Goal: Task Accomplishment & Management: Manage account settings

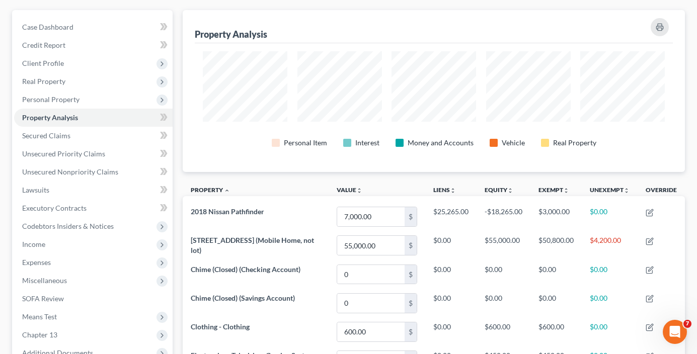
scroll to position [101, 0]
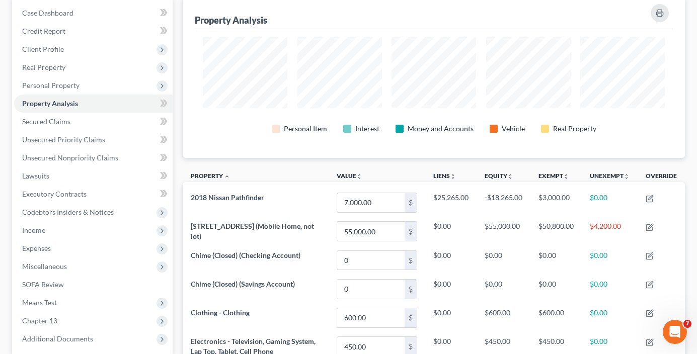
click at [174, 144] on div "Case Dashboard Payments Invoices Payments Payments Credit Report Client Profile" at bounding box center [92, 334] width 171 height 677
click at [26, 129] on link "Secured Claims" at bounding box center [93, 122] width 159 height 18
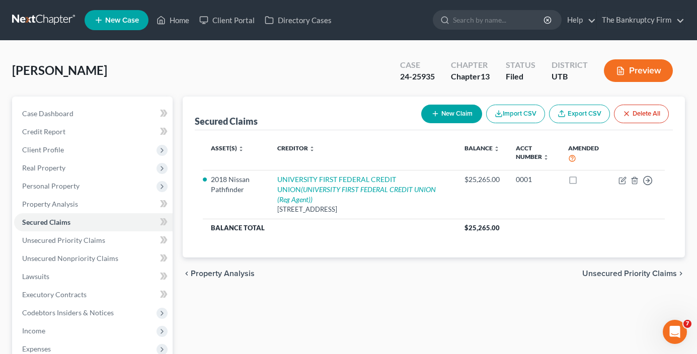
drag, startPoint x: 175, startPoint y: 96, endPoint x: 175, endPoint y: 102, distance: 6.1
click at [175, 102] on div "Case Dashboard Payments Invoices Payments Payments Credit Report Client Profile" at bounding box center [92, 306] width 171 height 418
click at [181, 20] on link "Home" at bounding box center [172, 20] width 43 height 18
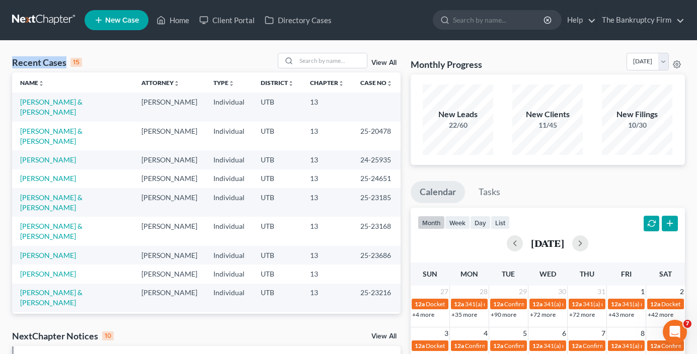
drag, startPoint x: 112, startPoint y: 63, endPoint x: 13, endPoint y: 62, distance: 99.1
click at [13, 62] on div "Recent Cases 15 View All" at bounding box center [206, 63] width 388 height 20
click at [138, 68] on div "Recent Cases 15 View All" at bounding box center [206, 63] width 388 height 20
click at [304, 59] on input "search" at bounding box center [331, 60] width 70 height 15
click at [41, 105] on link "[PERSON_NAME] & [PERSON_NAME]" at bounding box center [51, 107] width 62 height 19
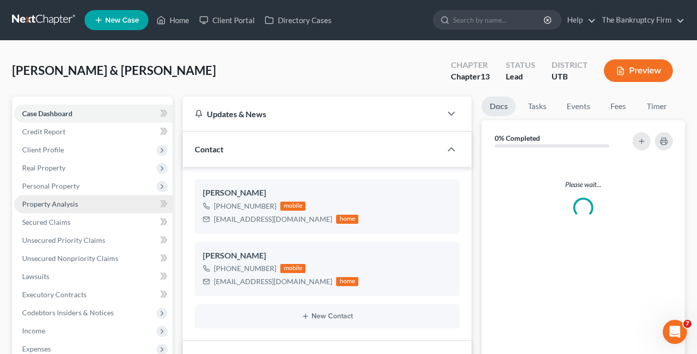
scroll to position [89, 0]
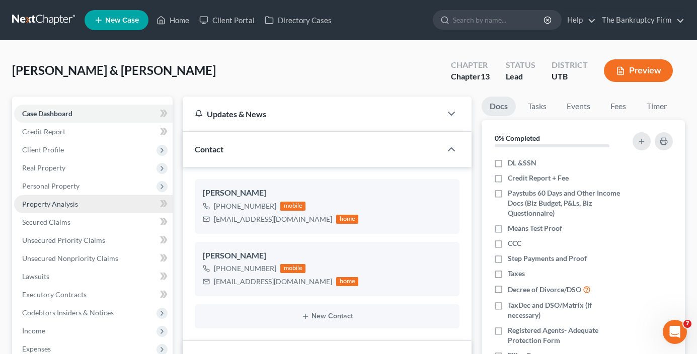
click at [52, 204] on span "Property Analysis" at bounding box center [50, 204] width 56 height 9
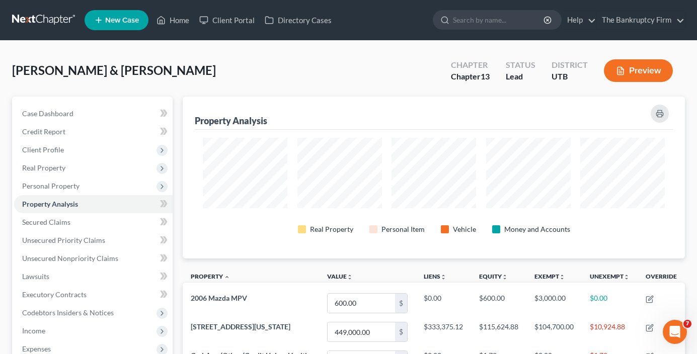
click at [230, 60] on div "Hoskisson, Bryan & Jennifer Upgraded Chapter Chapter 13 Status Lead District UT…" at bounding box center [348, 75] width 673 height 44
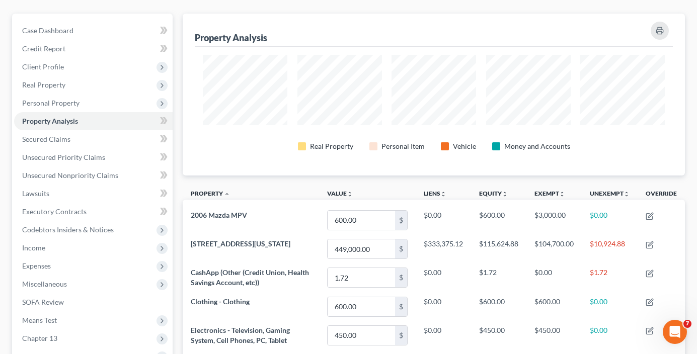
scroll to position [101, 0]
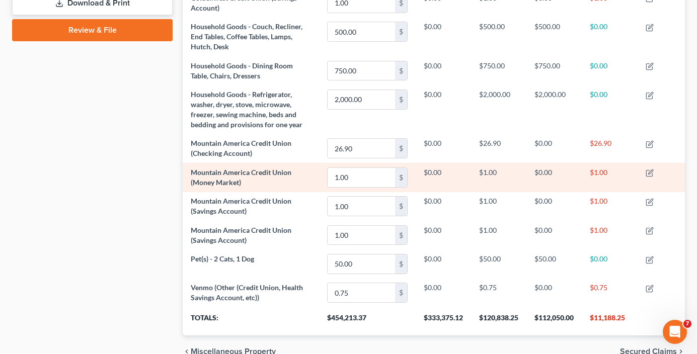
scroll to position [475, 0]
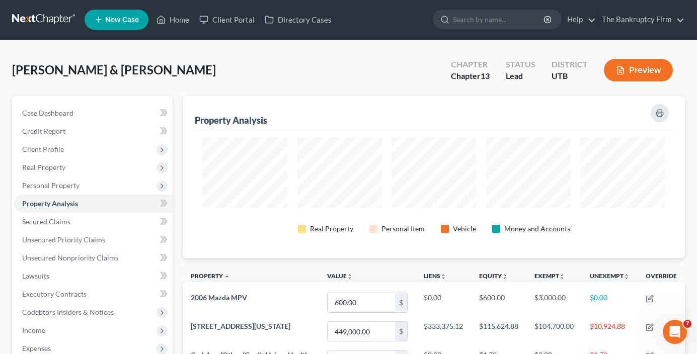
scroll to position [0, 0]
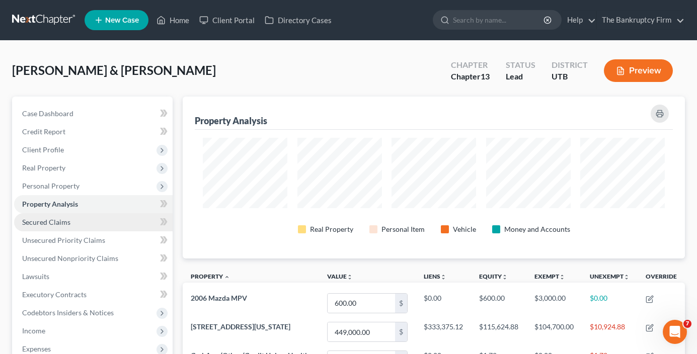
click at [67, 221] on span "Secured Claims" at bounding box center [46, 222] width 48 height 9
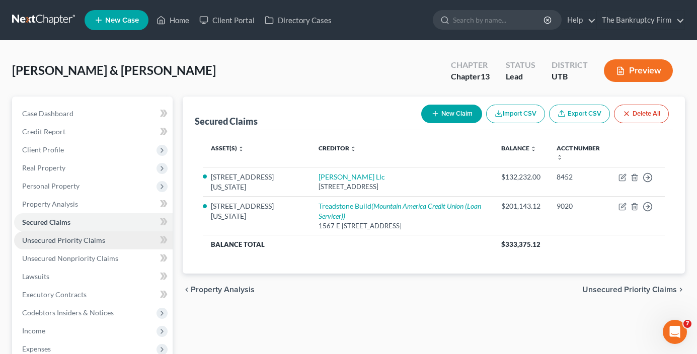
click at [79, 242] on span "Unsecured Priority Claims" at bounding box center [63, 240] width 83 height 9
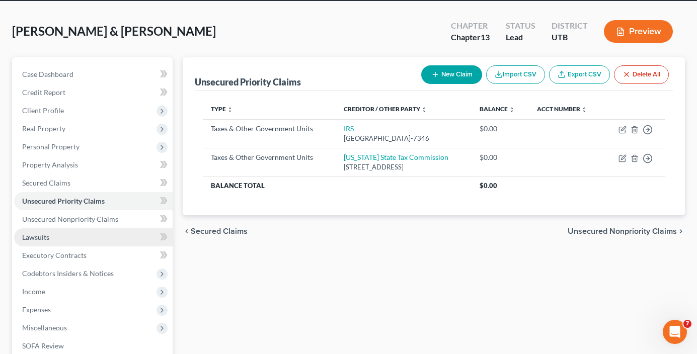
scroll to position [50, 0]
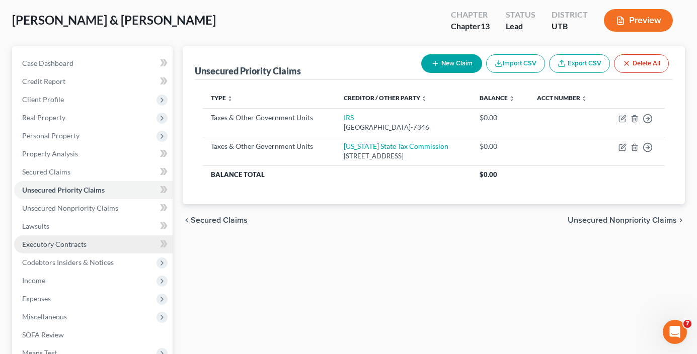
click at [63, 245] on span "Executory Contracts" at bounding box center [54, 244] width 64 height 9
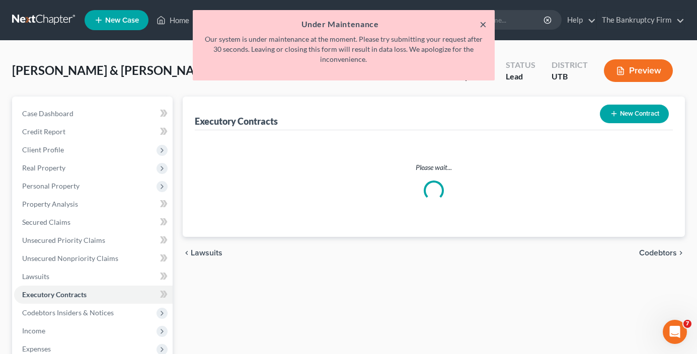
click at [481, 21] on button "×" at bounding box center [483, 24] width 7 height 12
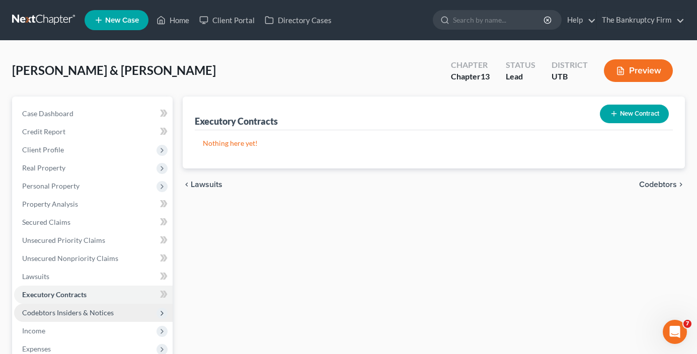
click at [54, 315] on span "Codebtors Insiders & Notices" at bounding box center [68, 312] width 92 height 9
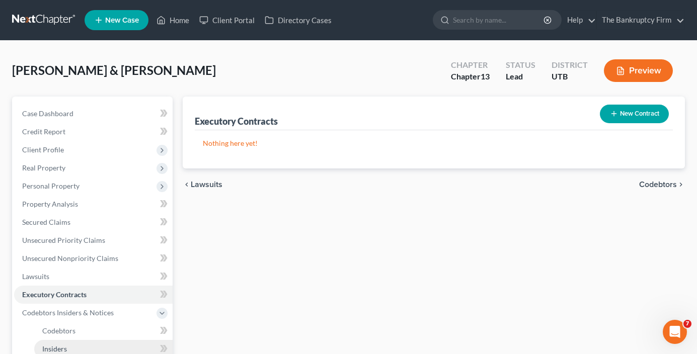
click at [76, 348] on link "Insiders" at bounding box center [103, 349] width 138 height 18
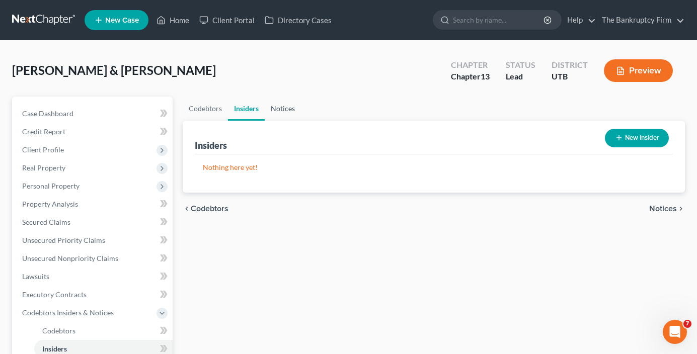
click at [272, 113] on link "Notices" at bounding box center [283, 109] width 36 height 24
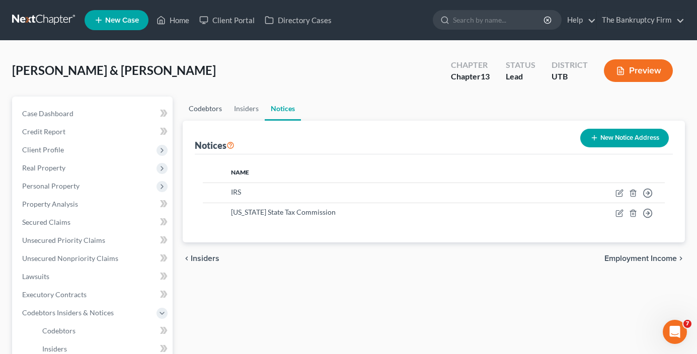
click at [213, 110] on link "Codebtors" at bounding box center [205, 109] width 45 height 24
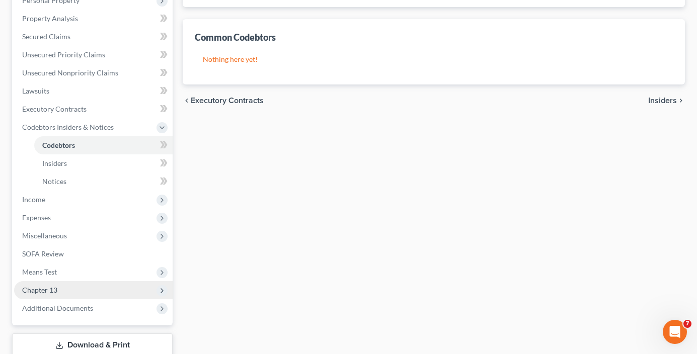
scroll to position [201, 0]
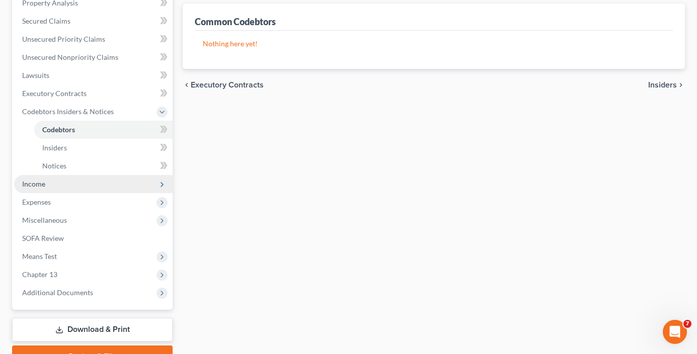
click at [40, 182] on span "Income" at bounding box center [33, 184] width 23 height 9
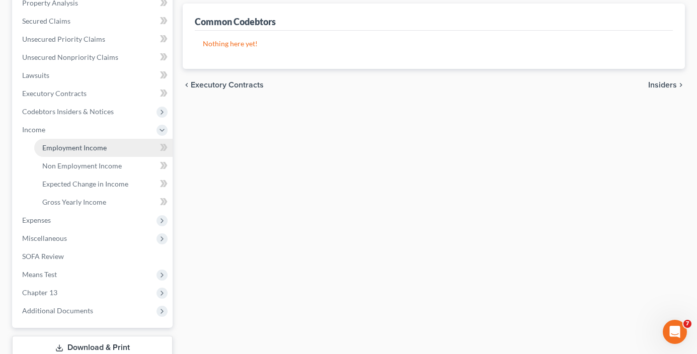
click at [75, 145] on span "Employment Income" at bounding box center [74, 147] width 64 height 9
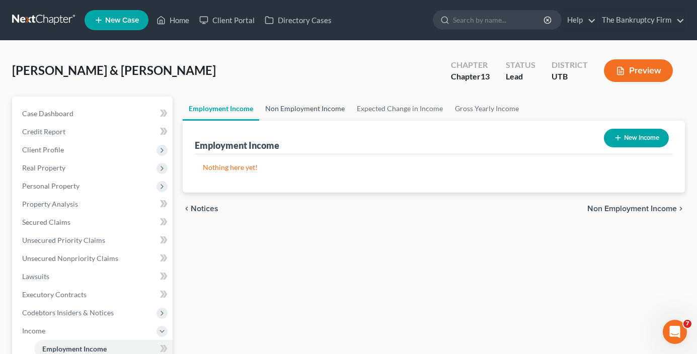
click at [310, 112] on link "Non Employment Income" at bounding box center [305, 109] width 92 height 24
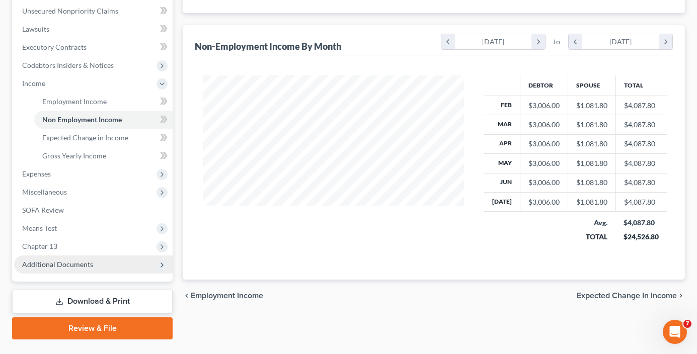
scroll to position [252, 0]
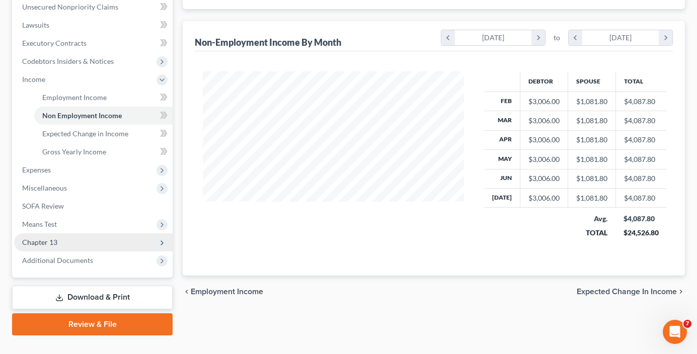
click at [45, 240] on span "Chapter 13" at bounding box center [39, 242] width 35 height 9
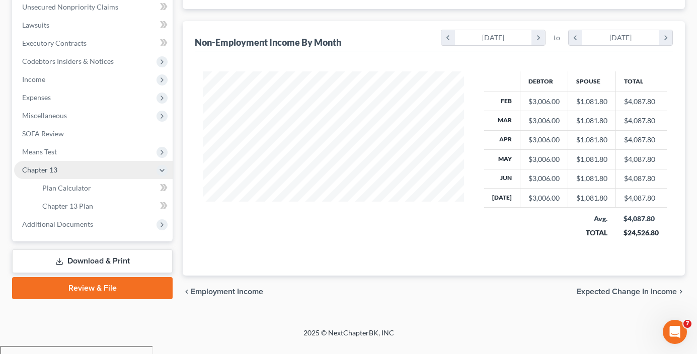
scroll to position [244, 0]
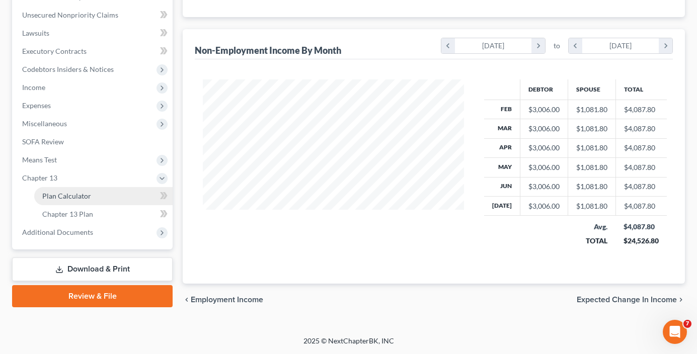
click at [66, 200] on span "Plan Calculator" at bounding box center [66, 196] width 49 height 9
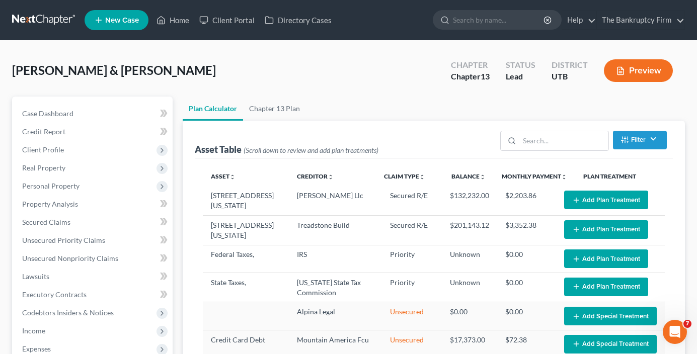
select select "59"
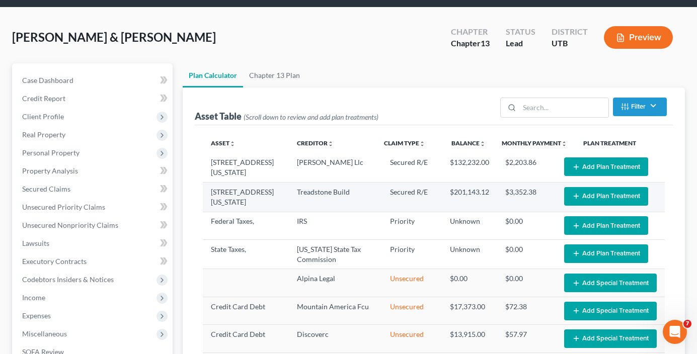
scroll to position [50, 0]
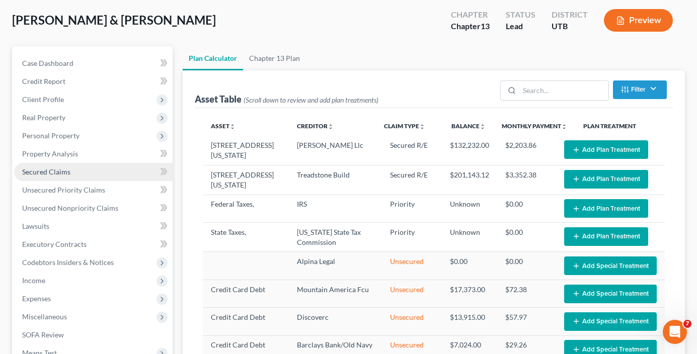
click at [57, 171] on span "Secured Claims" at bounding box center [46, 172] width 48 height 9
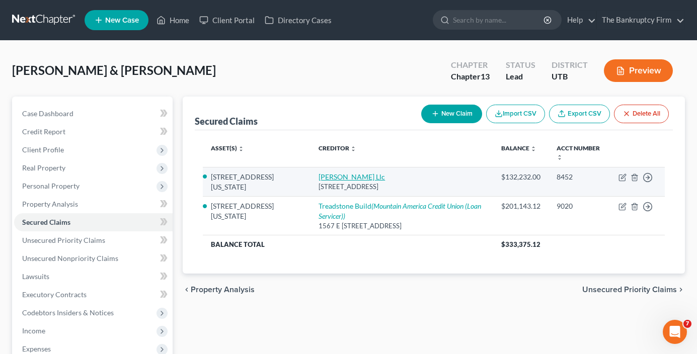
click at [319, 173] on link "[PERSON_NAME] Llc" at bounding box center [352, 177] width 66 height 9
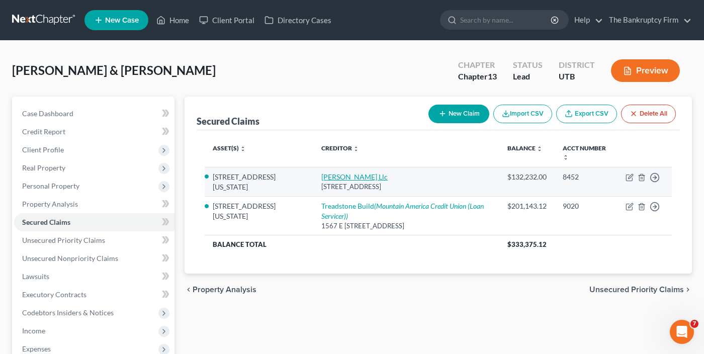
select select "14"
select select "2"
select select "0"
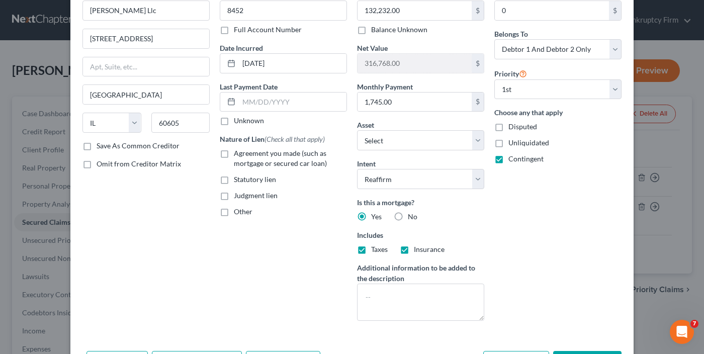
scroll to position [123, 0]
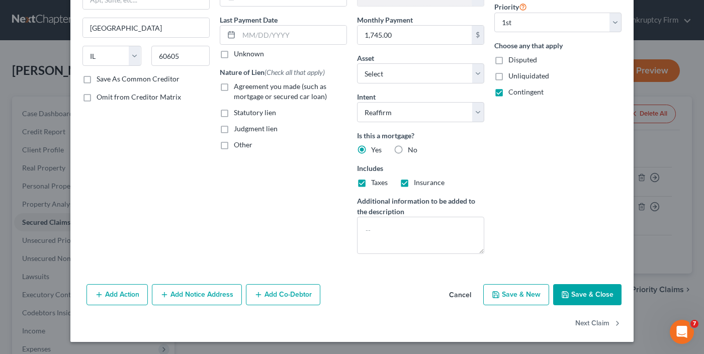
click at [456, 297] on button "Cancel" at bounding box center [460, 295] width 38 height 20
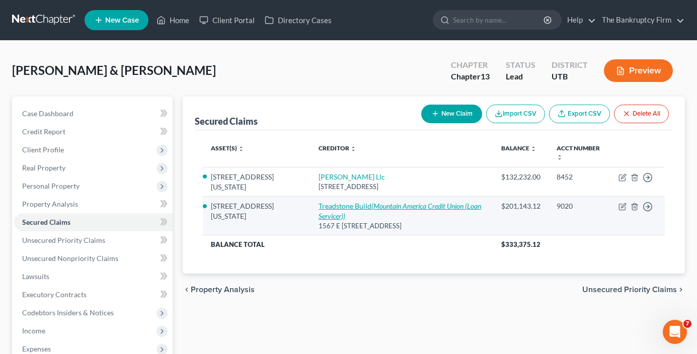
click at [319, 202] on link "Treadstone Build (Mountain America Credit Union (Loan Servicer))" at bounding box center [400, 211] width 163 height 19
select select "46"
select select "2"
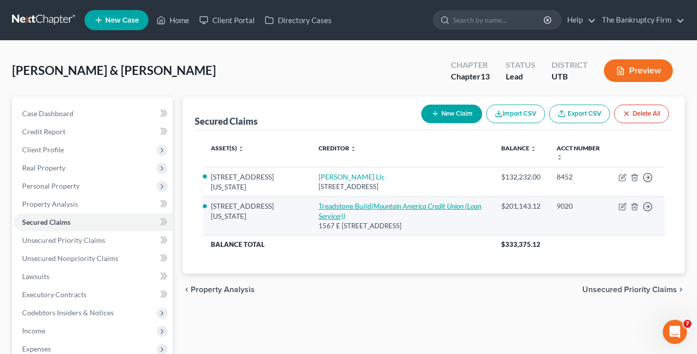
select select "0"
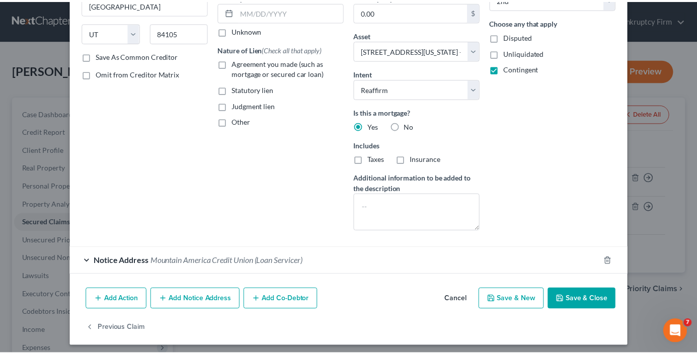
scroll to position [151, 0]
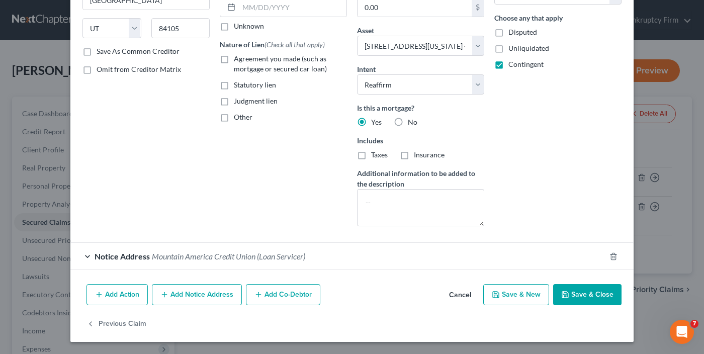
click at [456, 294] on button "Cancel" at bounding box center [460, 295] width 38 height 20
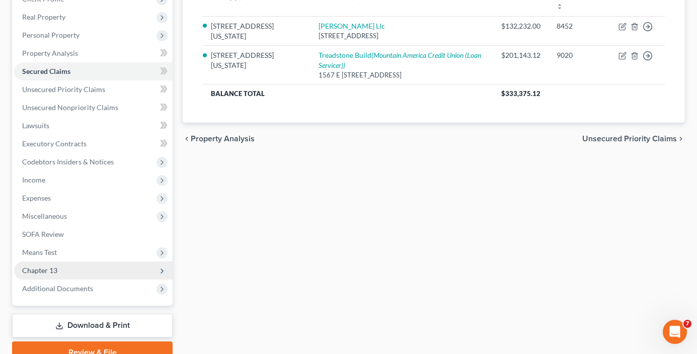
click at [39, 267] on span "Chapter 13" at bounding box center [39, 270] width 35 height 9
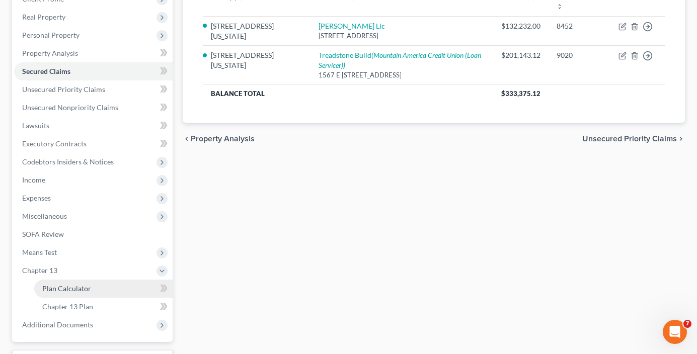
click at [93, 285] on link "Plan Calculator" at bounding box center [103, 289] width 138 height 18
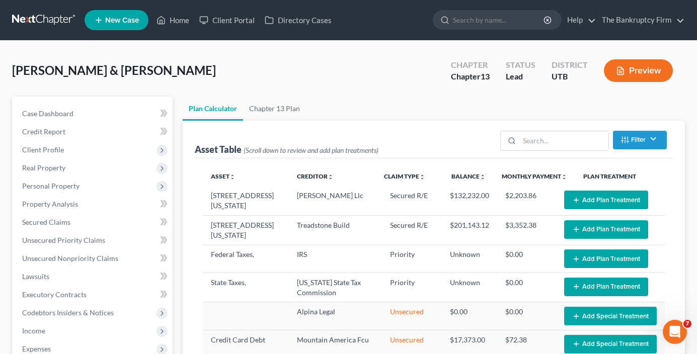
select select "59"
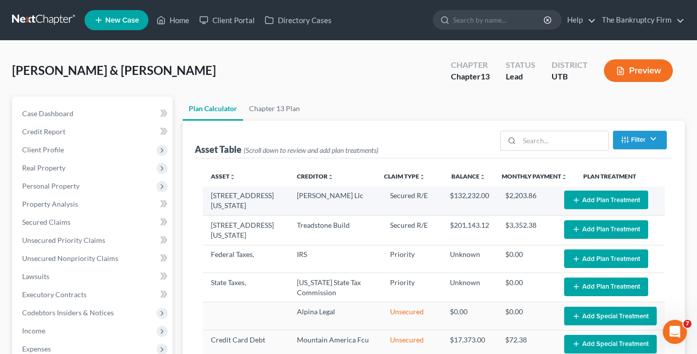
click at [591, 203] on button "Add Plan Treatment" at bounding box center [606, 200] width 84 height 19
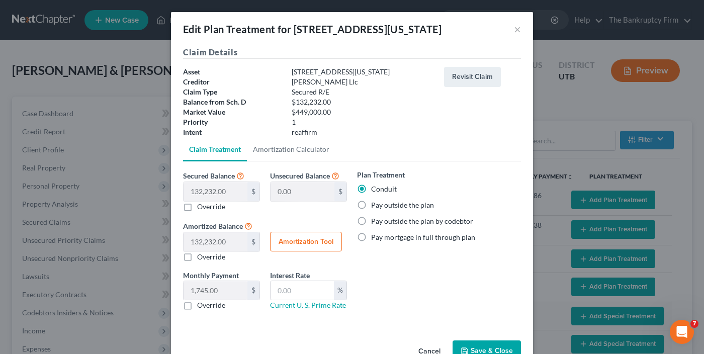
click at [387, 205] on label "Pay outside the plan" at bounding box center [402, 205] width 63 height 10
click at [382, 205] on input "Pay outside the plan" at bounding box center [378, 203] width 7 height 7
radio input "true"
click at [493, 346] on button "Save & Close" at bounding box center [487, 351] width 68 height 21
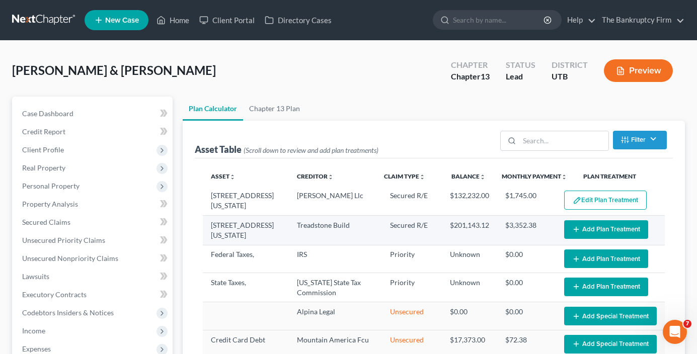
click at [597, 226] on button "Add Plan Treatment" at bounding box center [606, 229] width 84 height 19
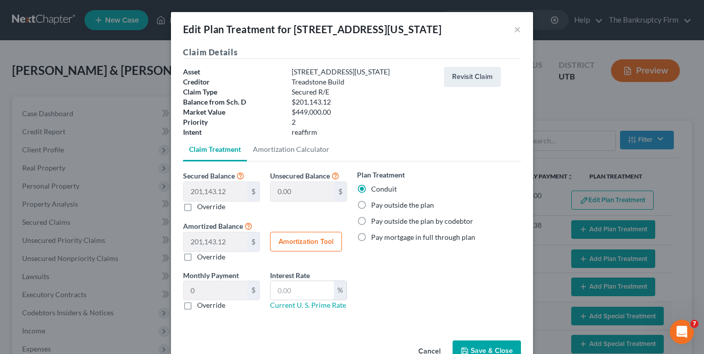
select select "59"
click at [403, 204] on label "Pay outside the plan" at bounding box center [402, 205] width 63 height 10
click at [382, 204] on input "Pay outside the plan" at bounding box center [378, 203] width 7 height 7
radio input "true"
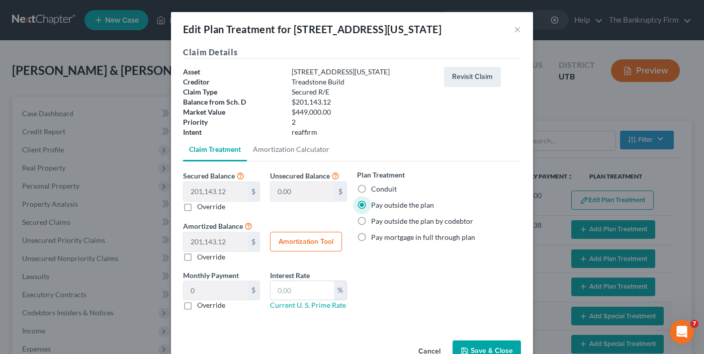
click at [493, 349] on button "Save & Close" at bounding box center [487, 351] width 68 height 21
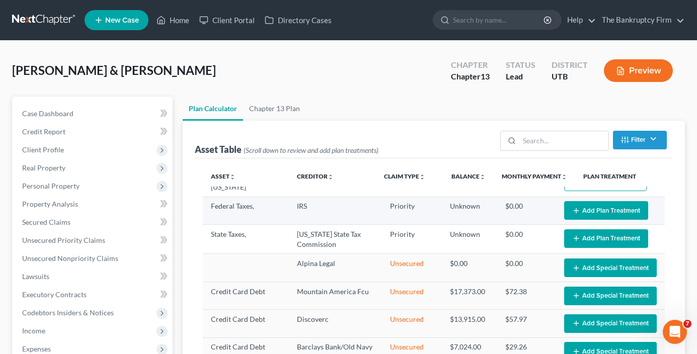
select select "59"
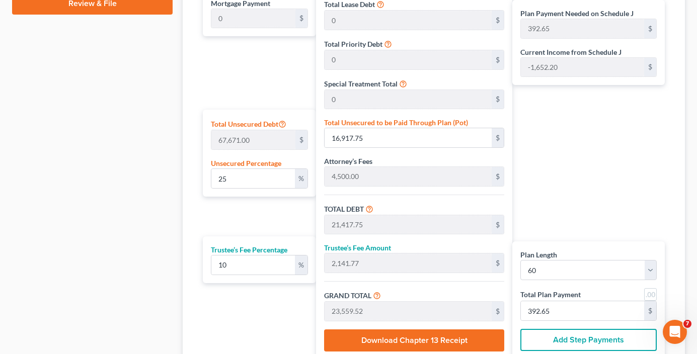
scroll to position [554, 0]
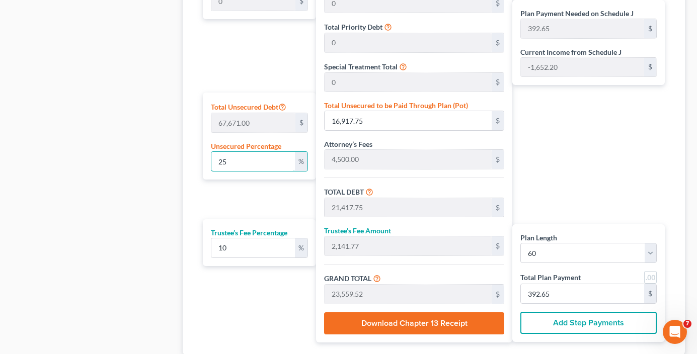
drag, startPoint x: 243, startPoint y: 160, endPoint x: 133, endPoint y: 168, distance: 110.0
type input "0"
type input "4,500.00"
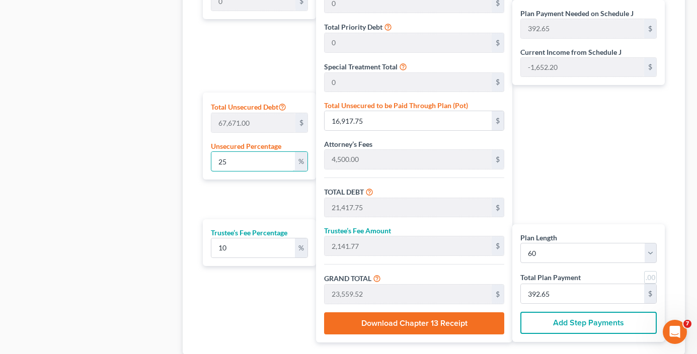
type input "450.00"
type input "4,950.00"
type input "82.50"
type input "0"
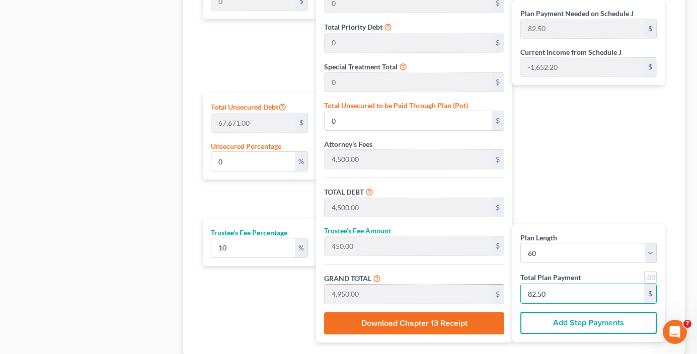
type input "436.36"
type input "43.63"
type input "480.00"
type input "8"
type input "0.20"
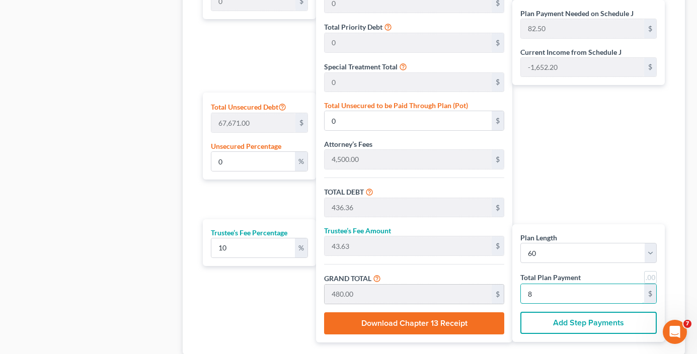
type input "136.36"
type input "4,636.36"
type input "463.63"
type input "5,100.00"
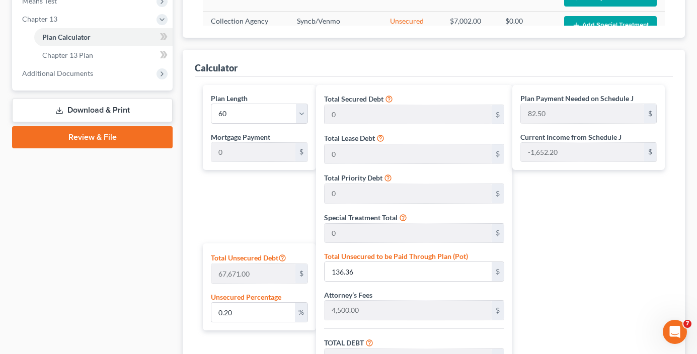
type input "85"
click at [167, 262] on div "Case Dashboard Payments Invoices Payments Payments Credit Report Client Profile" at bounding box center [92, 116] width 171 height 844
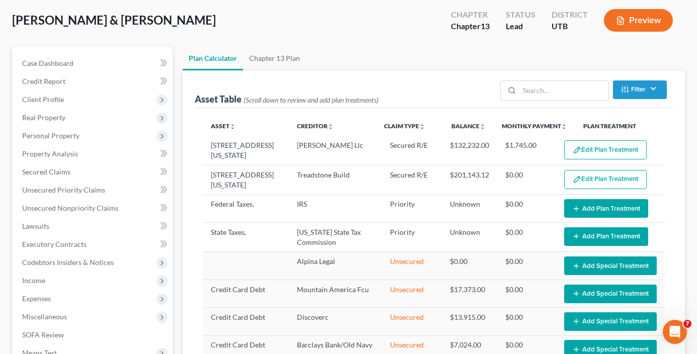
scroll to position [0, 0]
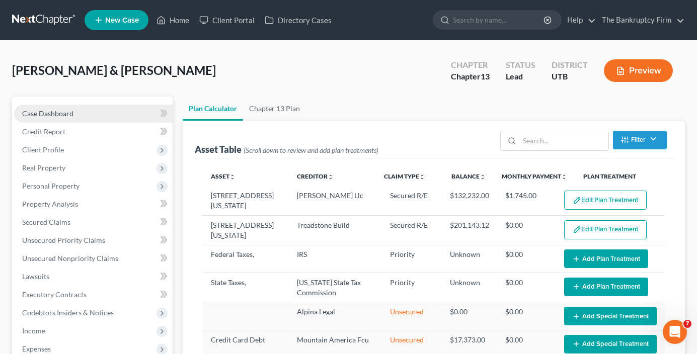
drag, startPoint x: 53, startPoint y: 114, endPoint x: 56, endPoint y: 118, distance: 5.4
click at [53, 114] on span "Case Dashboard" at bounding box center [47, 113] width 51 height 9
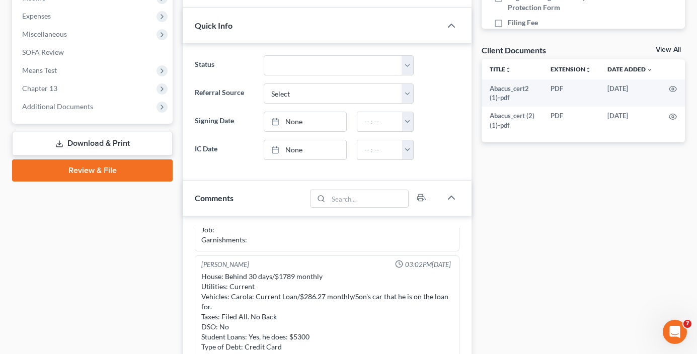
scroll to position [453, 0]
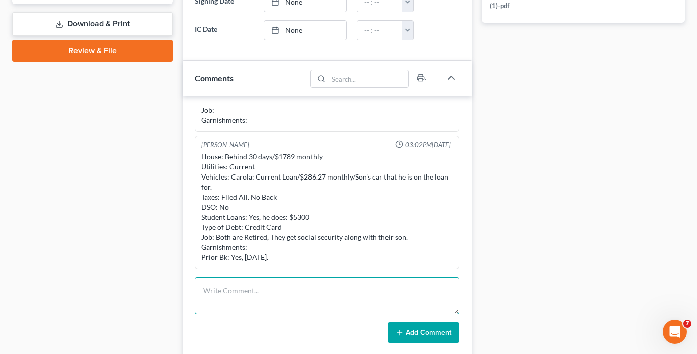
click at [225, 296] on textarea at bounding box center [327, 295] width 265 height 37
drag, startPoint x: 246, startPoint y: 289, endPoint x: 351, endPoint y: 291, distance: 105.2
click at [351, 291] on textarea "Why Ch 13 -- Equity in the home is close" at bounding box center [327, 295] width 265 height 37
type textarea "Why Ch 13 -- Equity in the home is close, and arrears on the home."
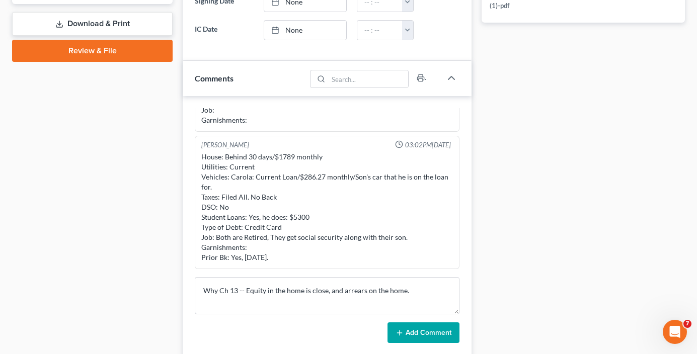
click at [416, 335] on button "Add Comment" at bounding box center [423, 333] width 72 height 21
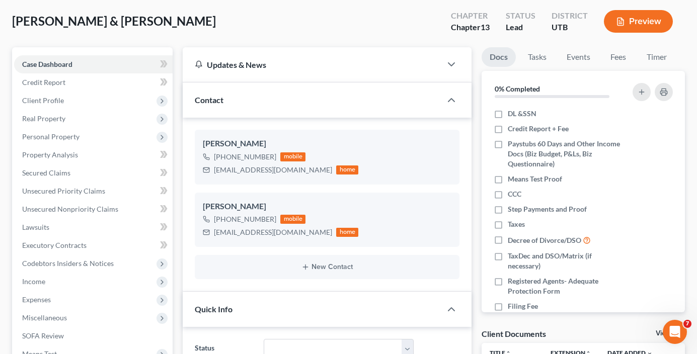
scroll to position [0, 0]
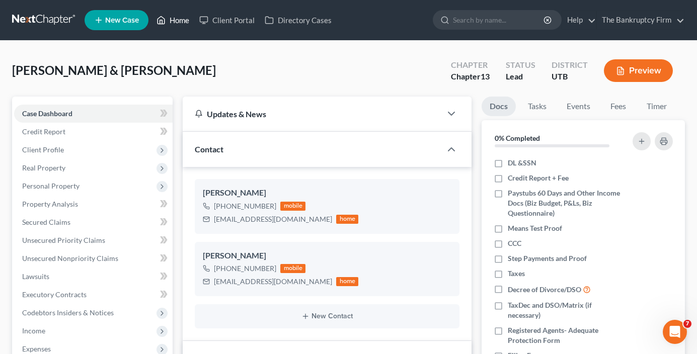
click at [176, 24] on link "Home" at bounding box center [172, 20] width 43 height 18
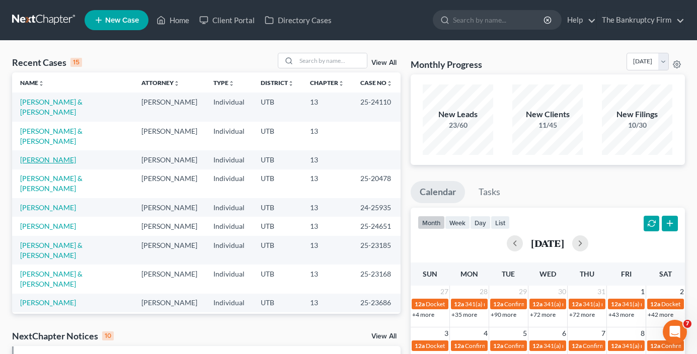
click at [34, 161] on link "[PERSON_NAME]" at bounding box center [48, 159] width 56 height 9
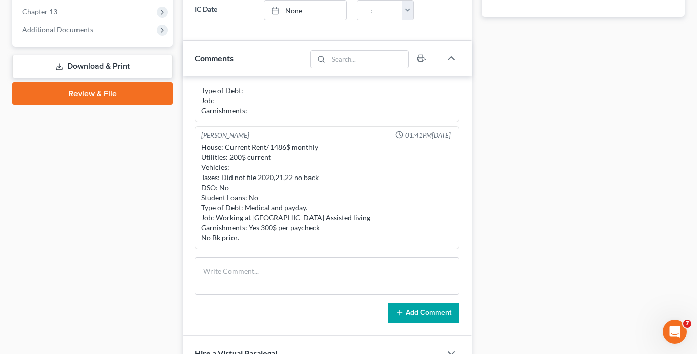
scroll to position [453, 0]
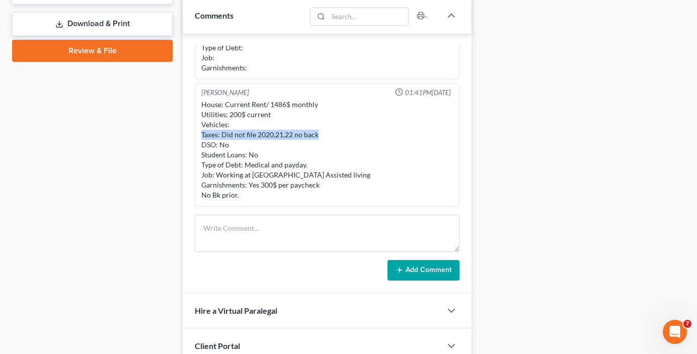
drag, startPoint x: 317, startPoint y: 133, endPoint x: 202, endPoint y: 132, distance: 115.2
click at [202, 132] on div "House: Current Rent/ 1486$ monthly Utilities: 200$ current Vehicles: Taxes: Did…" at bounding box center [327, 150] width 252 height 101
drag, startPoint x: 202, startPoint y: 132, endPoint x: 319, endPoint y: 134, distance: 117.3
click at [319, 134] on div "House: Current Rent/ 1486$ monthly Utilities: 200$ current Vehicles: Taxes: Did…" at bounding box center [327, 150] width 252 height 101
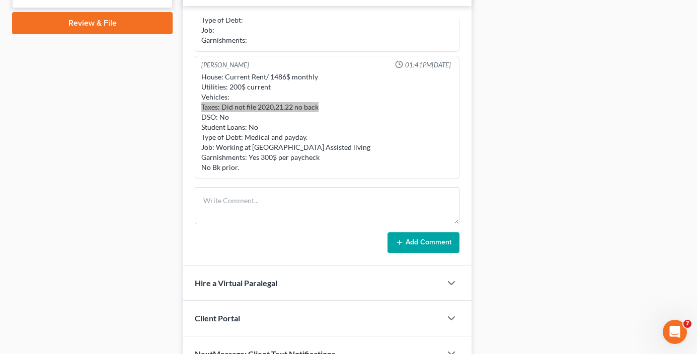
scroll to position [503, 0]
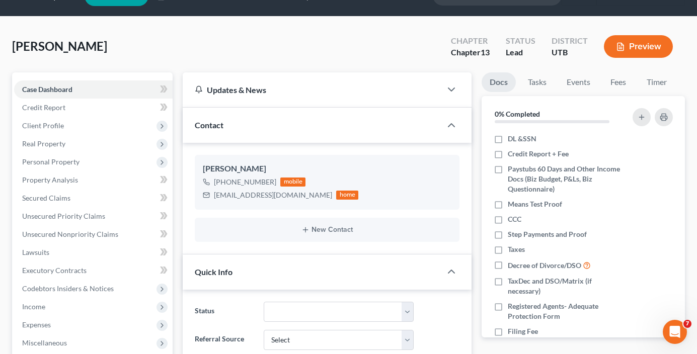
scroll to position [0, 0]
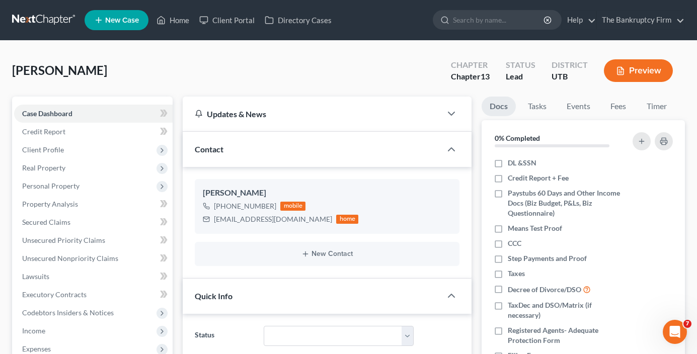
click at [174, 94] on div "[PERSON_NAME] Upgraded Chapter Chapter 13 Status Lead District UTB Preview" at bounding box center [348, 75] width 673 height 44
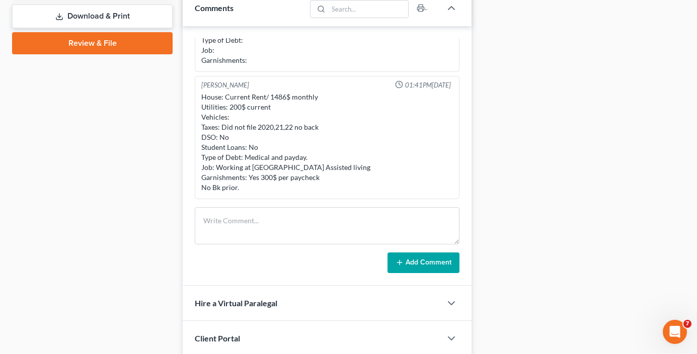
scroll to position [461, 0]
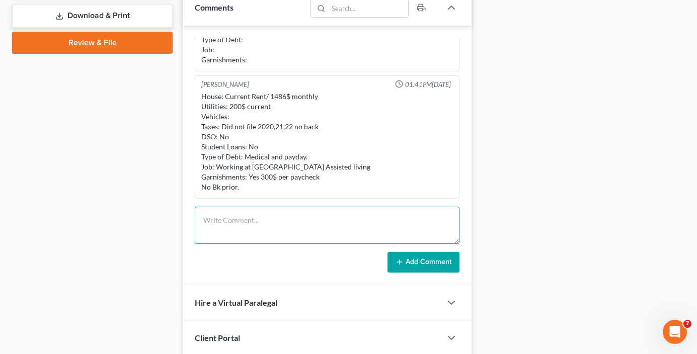
click at [243, 225] on textarea at bounding box center [327, 225] width 265 height 37
type textarea "Why Ch 13 -- taxes not done yet, and potential refund next year"
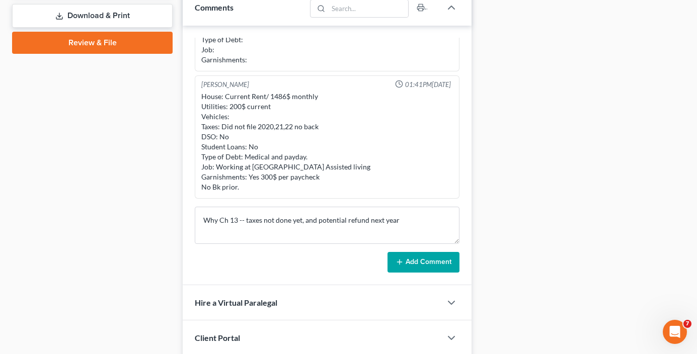
click at [418, 256] on button "Add Comment" at bounding box center [423, 262] width 72 height 21
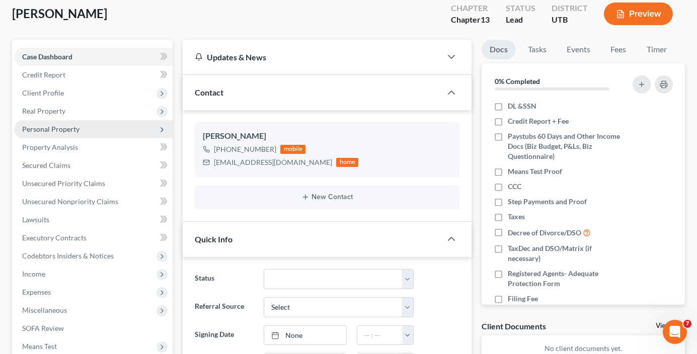
scroll to position [8, 0]
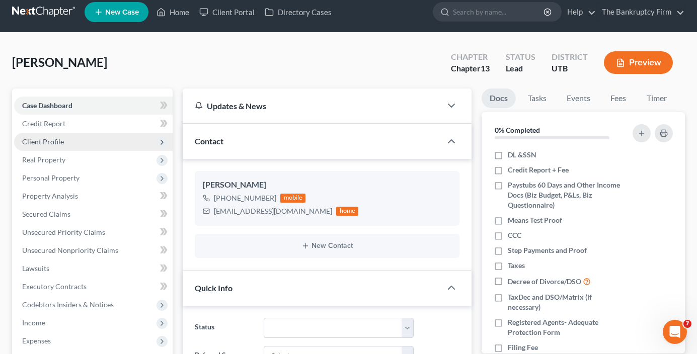
click at [48, 143] on span "Client Profile" at bounding box center [43, 141] width 42 height 9
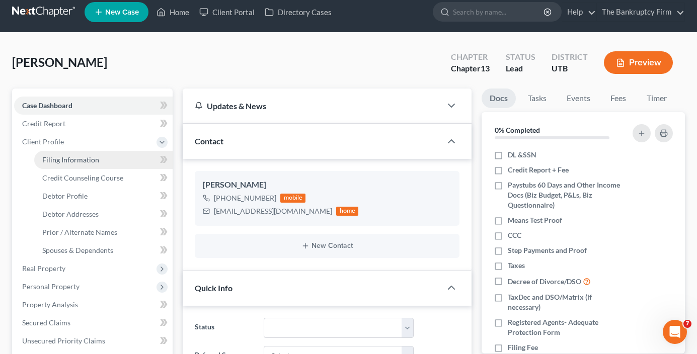
click at [77, 160] on span "Filing Information" at bounding box center [70, 159] width 57 height 9
select select "1"
select select "0"
select select "3"
select select "46"
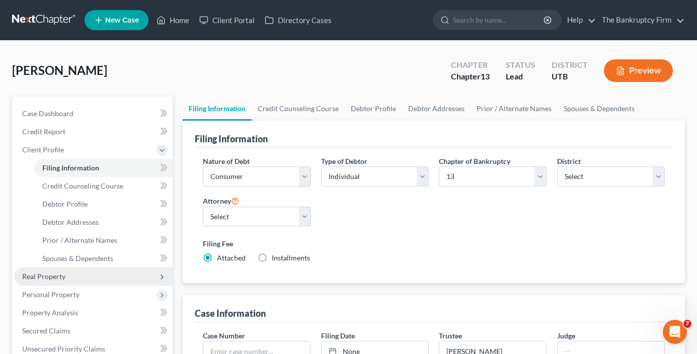
click at [29, 284] on span "Real Property" at bounding box center [93, 277] width 159 height 18
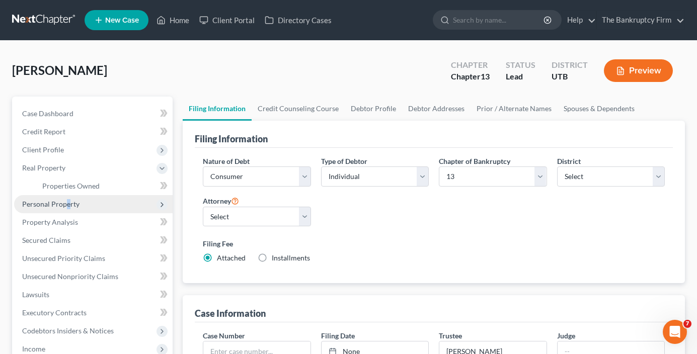
click at [67, 204] on span "Personal Property" at bounding box center [50, 204] width 57 height 9
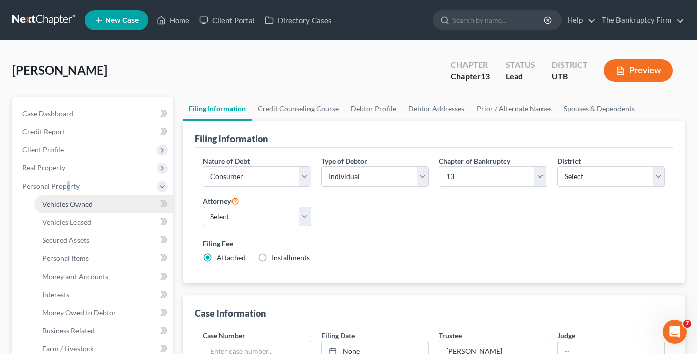
click at [83, 208] on span "Vehicles Owned" at bounding box center [67, 204] width 50 height 9
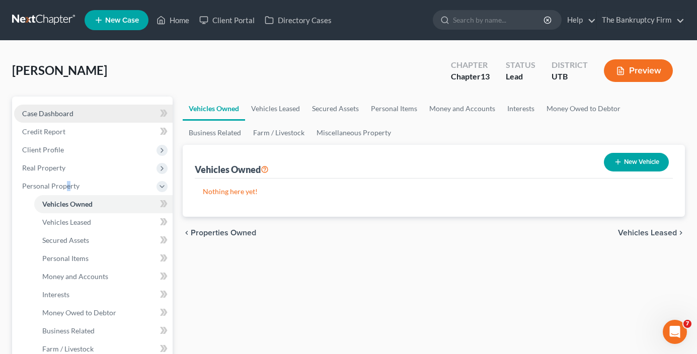
click at [82, 112] on link "Case Dashboard" at bounding box center [93, 114] width 159 height 18
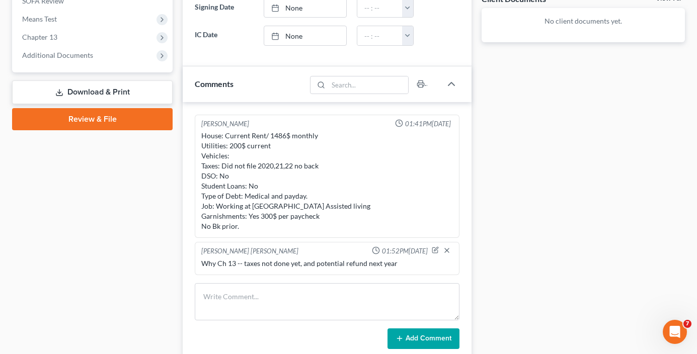
scroll to position [403, 0]
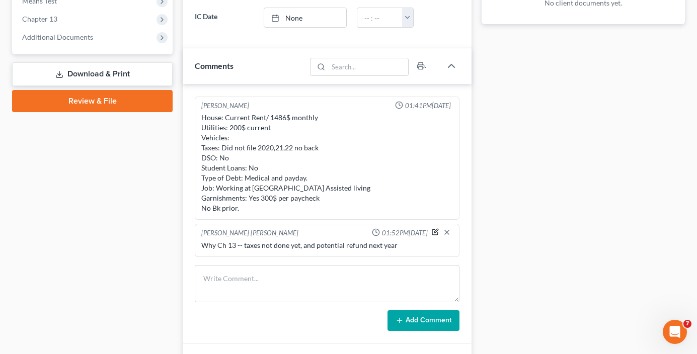
click at [434, 231] on icon "button" at bounding box center [436, 231] width 4 height 4
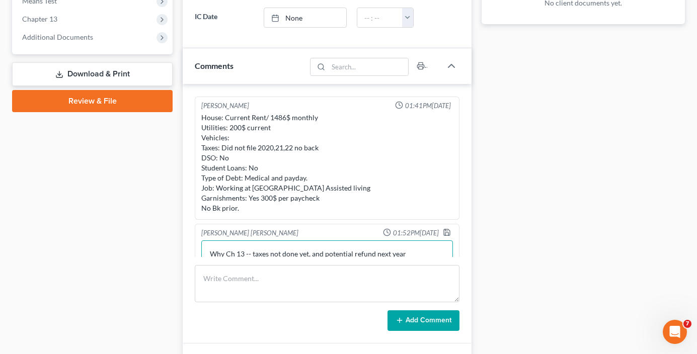
click at [407, 251] on textarea "Why Ch 13 -- taxes not done yet, and potential refund next year" at bounding box center [327, 259] width 252 height 37
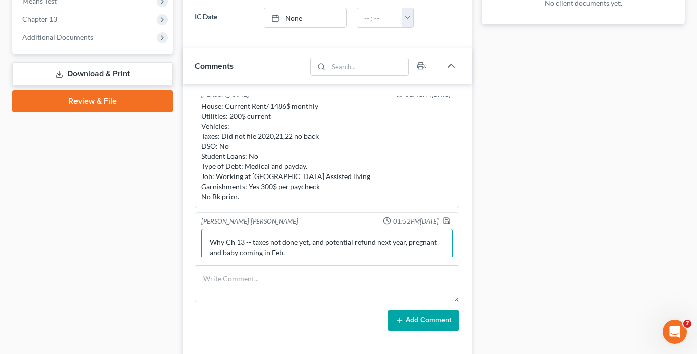
type textarea "Why Ch 13 -- taxes not done yet, and potential refund next year, pregnant and b…"
click at [442, 217] on div "[PERSON_NAME] [PERSON_NAME] 01:52PM[DATE] Why Ch 13 -- taxes not done yet, and …" at bounding box center [327, 242] width 265 height 60
click at [443, 219] on icon "button" at bounding box center [447, 221] width 8 height 8
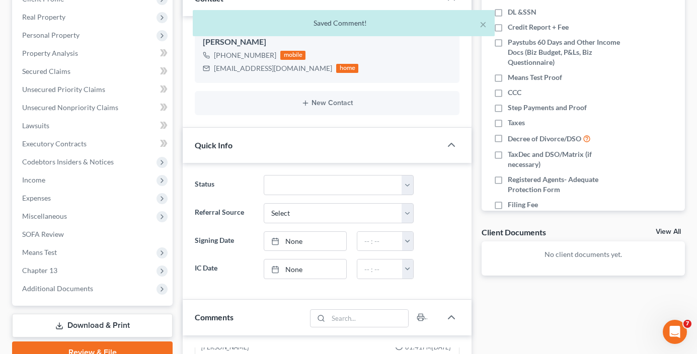
scroll to position [0, 0]
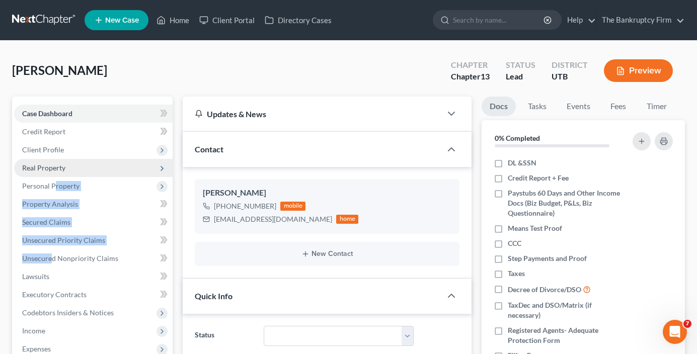
drag, startPoint x: 51, startPoint y: 258, endPoint x: 125, endPoint y: 172, distance: 112.8
click at [87, 246] on ul "Case Dashboard Payments Invoices Payments Payments Credit Report Client Profile" at bounding box center [93, 277] width 159 height 344
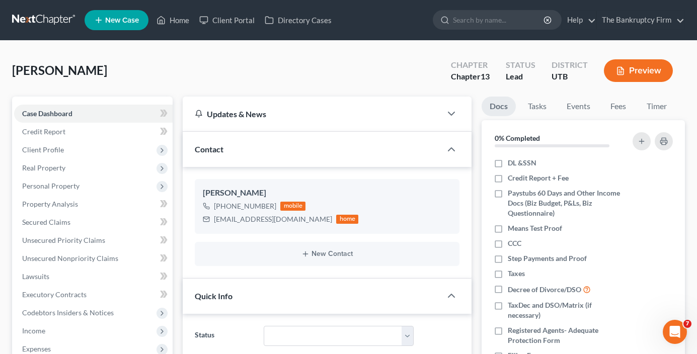
drag, startPoint x: 125, startPoint y: 172, endPoint x: 218, endPoint y: 72, distance: 136.7
click at [216, 73] on div "[PERSON_NAME] Upgraded Chapter Chapter 13 Status Lead District UTB Preview" at bounding box center [348, 75] width 673 height 44
drag, startPoint x: 272, startPoint y: 204, endPoint x: 223, endPoint y: 207, distance: 48.9
click at [223, 207] on span "[PHONE_NUMBER]" at bounding box center [250, 206] width 73 height 9
copy span "[PHONE_NUMBER]"
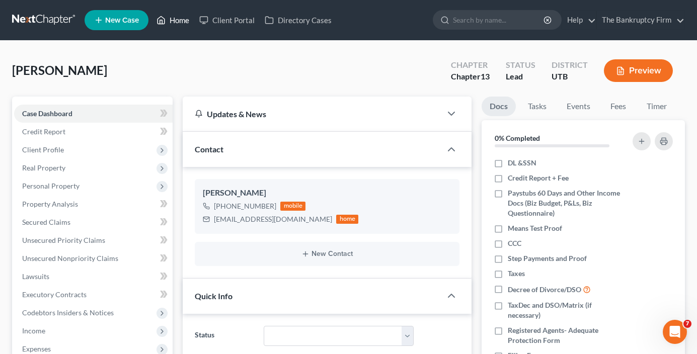
click at [183, 19] on link "Home" at bounding box center [172, 20] width 43 height 18
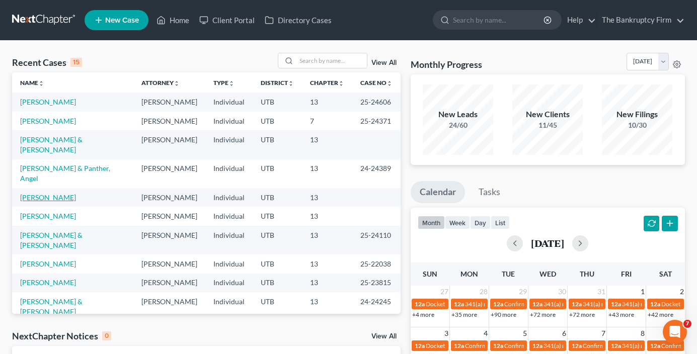
click at [36, 193] on link "[PERSON_NAME]" at bounding box center [48, 197] width 56 height 9
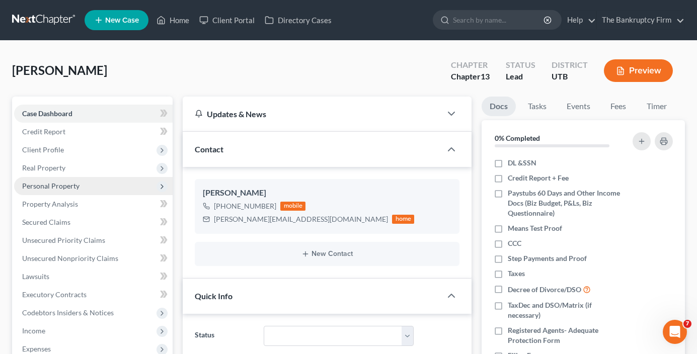
scroll to position [79, 0]
click at [46, 186] on span "Personal Property" at bounding box center [50, 186] width 57 height 9
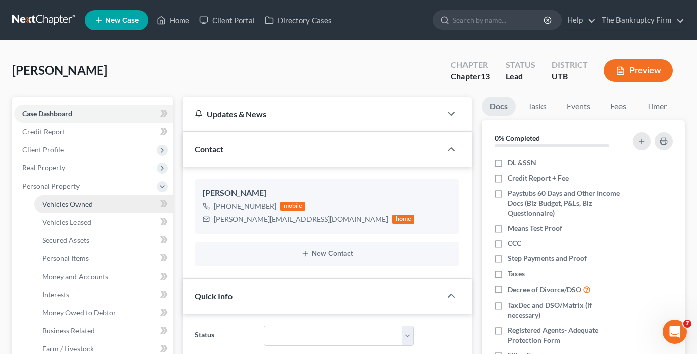
click at [69, 205] on span "Vehicles Owned" at bounding box center [67, 204] width 50 height 9
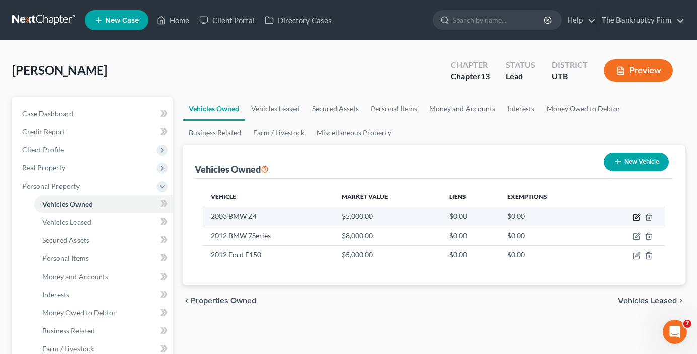
click at [636, 216] on icon "button" at bounding box center [637, 217] width 8 height 8
select select "0"
select select "23"
select select "0"
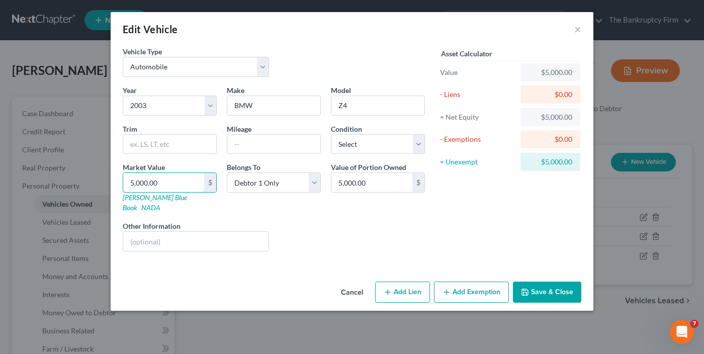
type input "3"
type input "3.00"
type input "30"
type input "30.00"
type input "300"
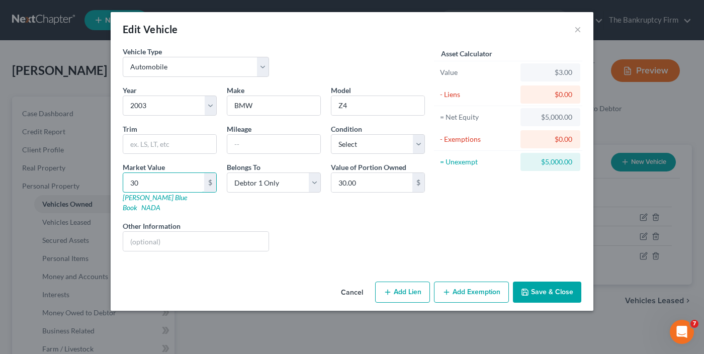
type input "300.00"
type input "3000"
type input "3,000.00"
type input "3,000"
click at [535, 278] on div "Cancel Add Lien Add Lease Add Exemption Save & Close" at bounding box center [352, 294] width 483 height 33
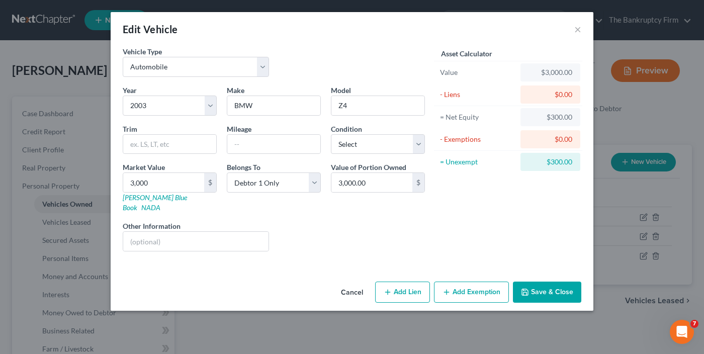
click at [537, 282] on button "Save & Close" at bounding box center [547, 292] width 68 height 21
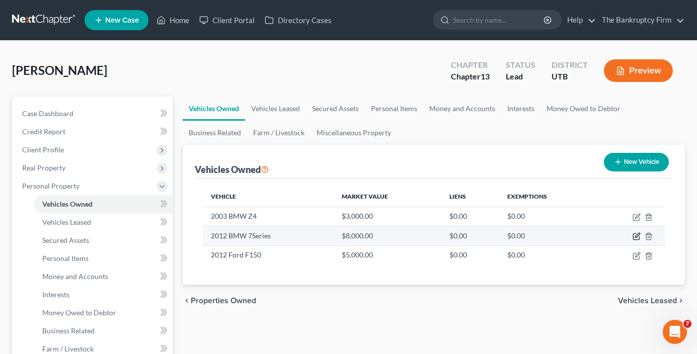
click at [634, 236] on icon "button" at bounding box center [637, 236] width 8 height 8
select select "0"
select select "14"
select select "0"
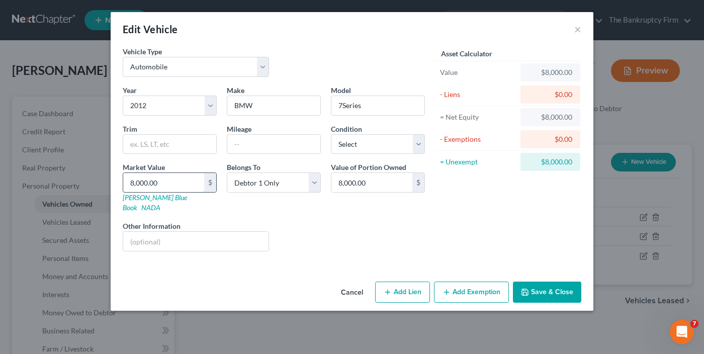
click at [131, 183] on input "8,000.00" at bounding box center [163, 182] width 81 height 19
click at [130, 187] on input "8,000.00" at bounding box center [163, 182] width 81 height 19
click at [143, 234] on input "text" at bounding box center [195, 241] width 145 height 19
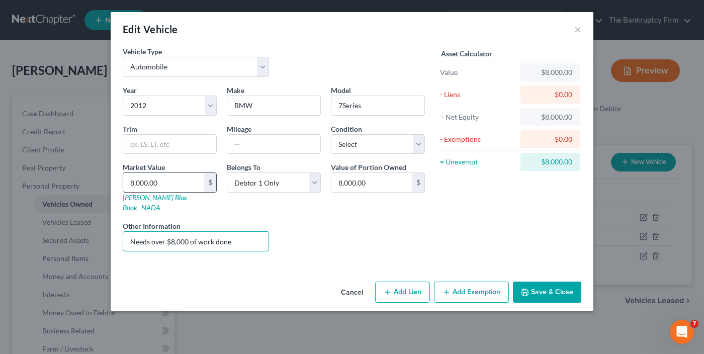
type input "Needs over $8,000 of work done"
click at [132, 183] on input "8,000.00" at bounding box center [163, 182] width 81 height 19
click at [134, 182] on input "8,000.00" at bounding box center [163, 182] width 81 height 19
click at [130, 185] on input "8,000.00" at bounding box center [163, 182] width 81 height 19
type input ",000.00"
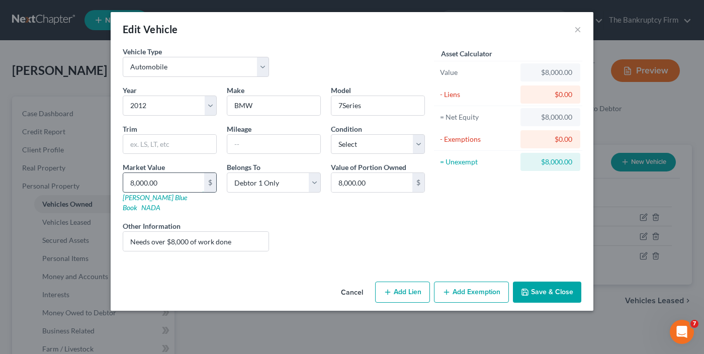
type input "000.00"
type input "00.00"
type input "500.00"
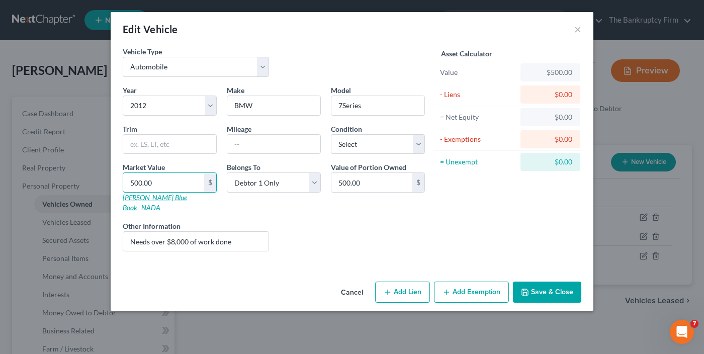
drag, startPoint x: 134, startPoint y: 186, endPoint x: 130, endPoint y: 194, distance: 9.0
click at [130, 194] on div "Market Value 500.00 $ [PERSON_NAME] Blue Book NADA" at bounding box center [170, 187] width 104 height 51
type input "100.00"
type input "1500.00"
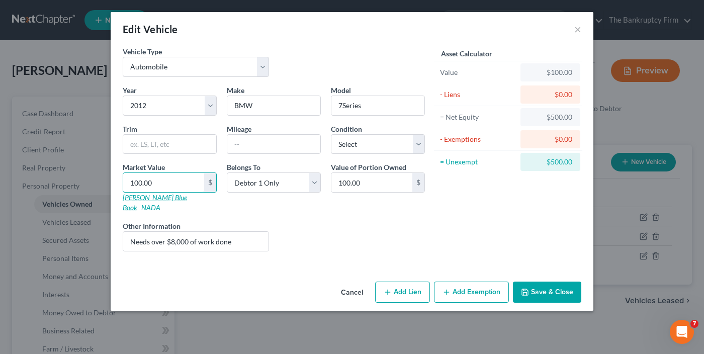
type input "1,500.00"
click at [194, 147] on input "text" at bounding box center [169, 144] width 93 height 19
click at [295, 230] on div "Liens Select" at bounding box center [352, 236] width 156 height 31
click at [170, 184] on input "1,500.00" at bounding box center [163, 182] width 81 height 19
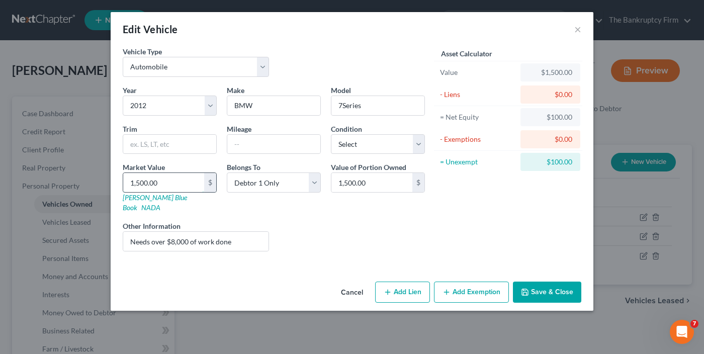
drag, startPoint x: 161, startPoint y: 182, endPoint x: 152, endPoint y: 182, distance: 8.1
click at [159, 182] on input "1,500.00" at bounding box center [163, 182] width 81 height 19
click at [143, 182] on input "1,500.00" at bounding box center [163, 182] width 81 height 19
click at [172, 143] on input "text" at bounding box center [169, 144] width 93 height 19
click at [319, 236] on div "Liens Select" at bounding box center [352, 236] width 156 height 31
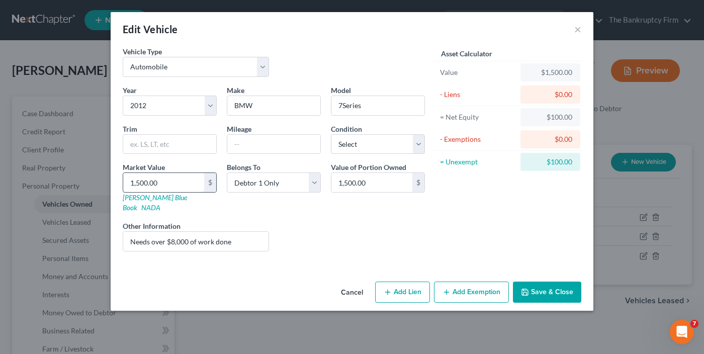
click at [164, 182] on input "1,500.00" at bounding box center [163, 182] width 81 height 19
drag, startPoint x: 170, startPoint y: 183, endPoint x: 74, endPoint y: 187, distance: 96.2
click at [74, 187] on div "Edit Vehicle × Vehicle Type Select Automobile Truck Trailer Watercraft Aircraft…" at bounding box center [352, 177] width 704 height 354
type input "5"
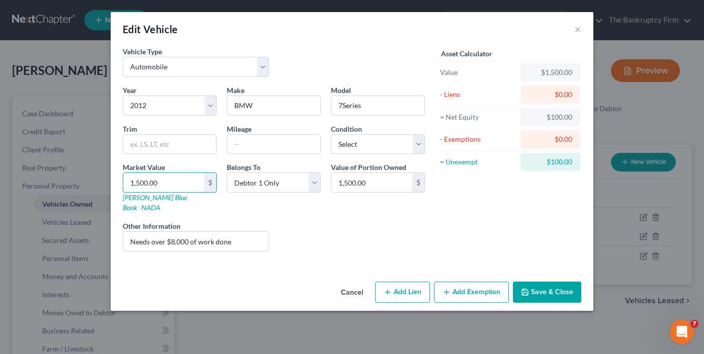
type input "5.00"
type input "50"
type input "50.00"
type input "500"
type input "500.00"
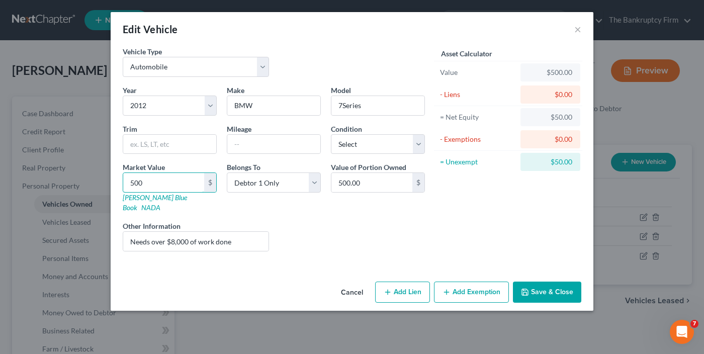
type input "5000"
type input "5,000.00"
drag, startPoint x: 153, startPoint y: 183, endPoint x: 109, endPoint y: 189, distance: 44.7
click at [107, 192] on div "Edit Vehicle × Vehicle Type Select Automobile Truck Trailer Watercraft Aircraft…" at bounding box center [352, 177] width 704 height 354
type input "1"
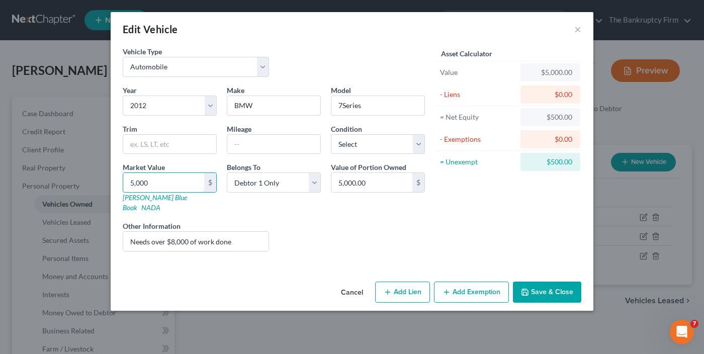
type input "1.00"
type input "15"
type input "15.00"
type input "150"
type input "150.00"
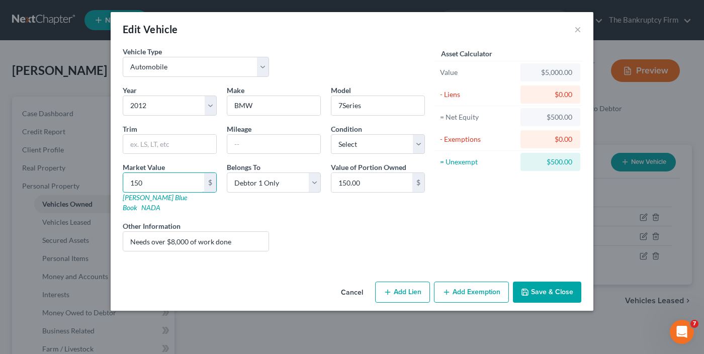
type input "1500"
type input "1,500.00"
type input "1,500"
click at [541, 282] on button "Save & Close" at bounding box center [547, 292] width 68 height 21
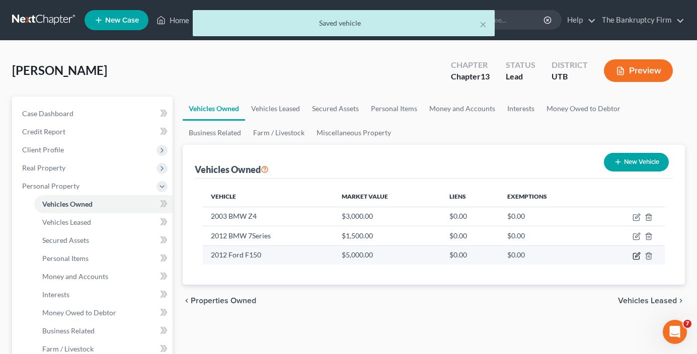
click at [636, 256] on icon "button" at bounding box center [637, 255] width 5 height 5
select select "0"
select select "14"
select select "0"
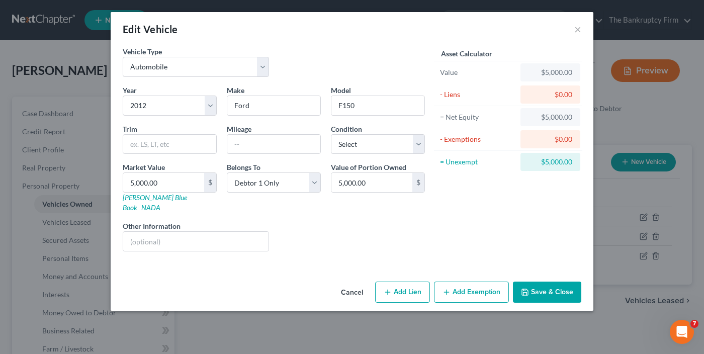
click at [355, 283] on button "Cancel" at bounding box center [352, 293] width 38 height 20
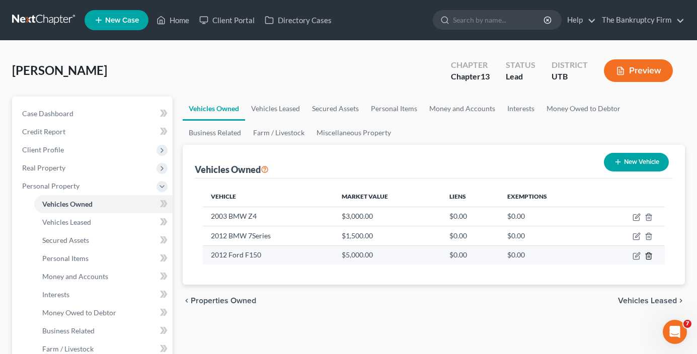
click at [648, 258] on icon "button" at bounding box center [649, 256] width 8 height 8
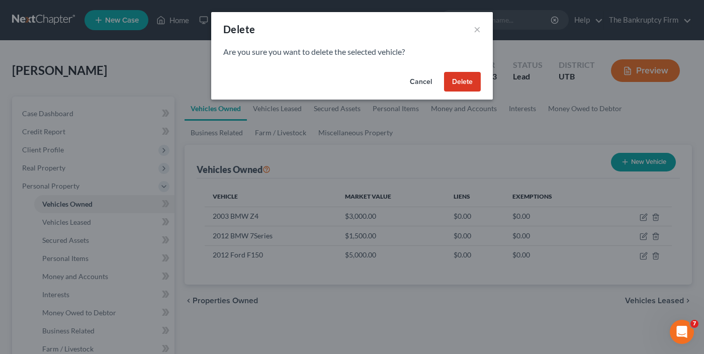
click at [467, 74] on button "Delete" at bounding box center [462, 82] width 37 height 20
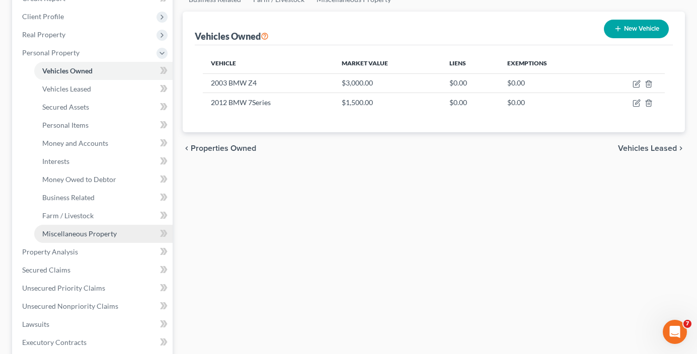
scroll to position [151, 0]
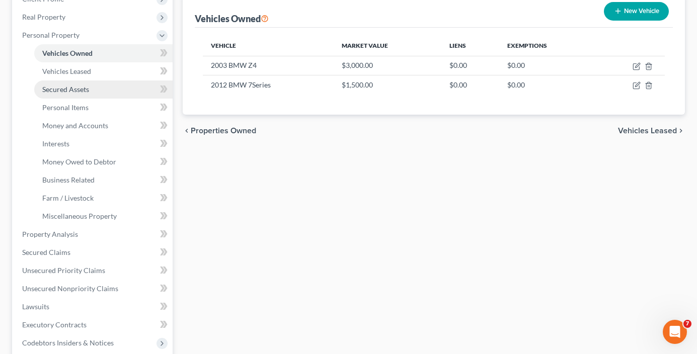
drag, startPoint x: 28, startPoint y: 138, endPoint x: 41, endPoint y: 86, distance: 53.9
drag, startPoint x: 41, startPoint y: 86, endPoint x: 262, endPoint y: 228, distance: 263.3
click at [263, 228] on div "Vehicles Owned Vehicles Leased Secured Assets Personal Items Money and Accounts…" at bounding box center [434, 245] width 512 height 599
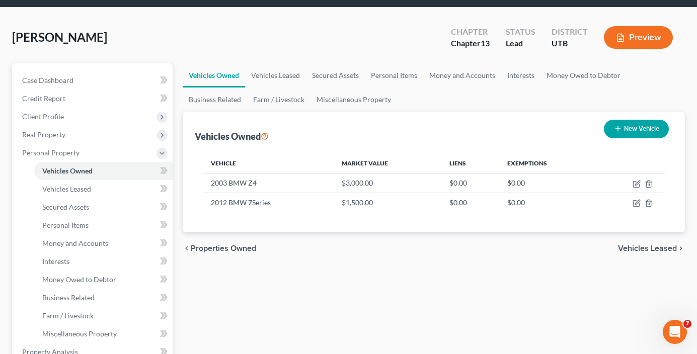
scroll to position [50, 0]
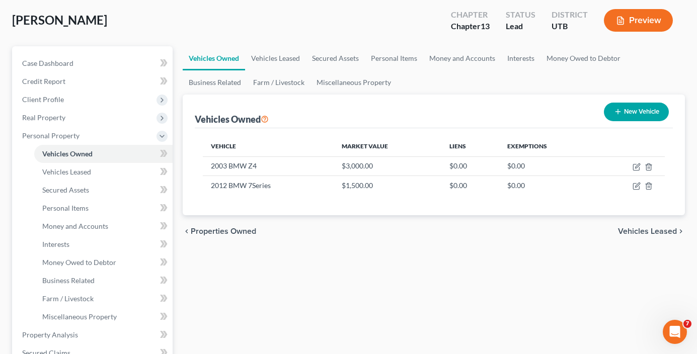
click at [175, 114] on div "Case Dashboard Payments Invoices Payments Payments Credit Report Client Profile" at bounding box center [92, 345] width 171 height 599
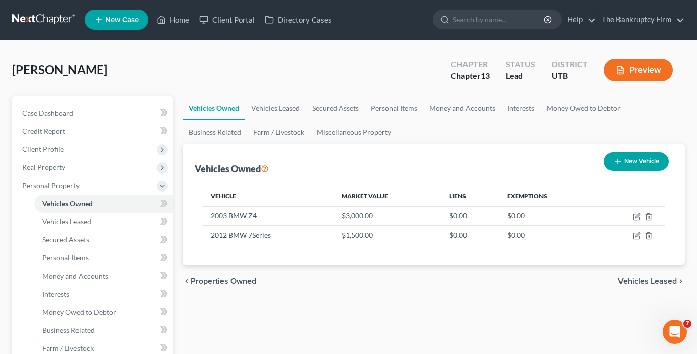
scroll to position [0, 0]
